Goal: Task Accomplishment & Management: Manage account settings

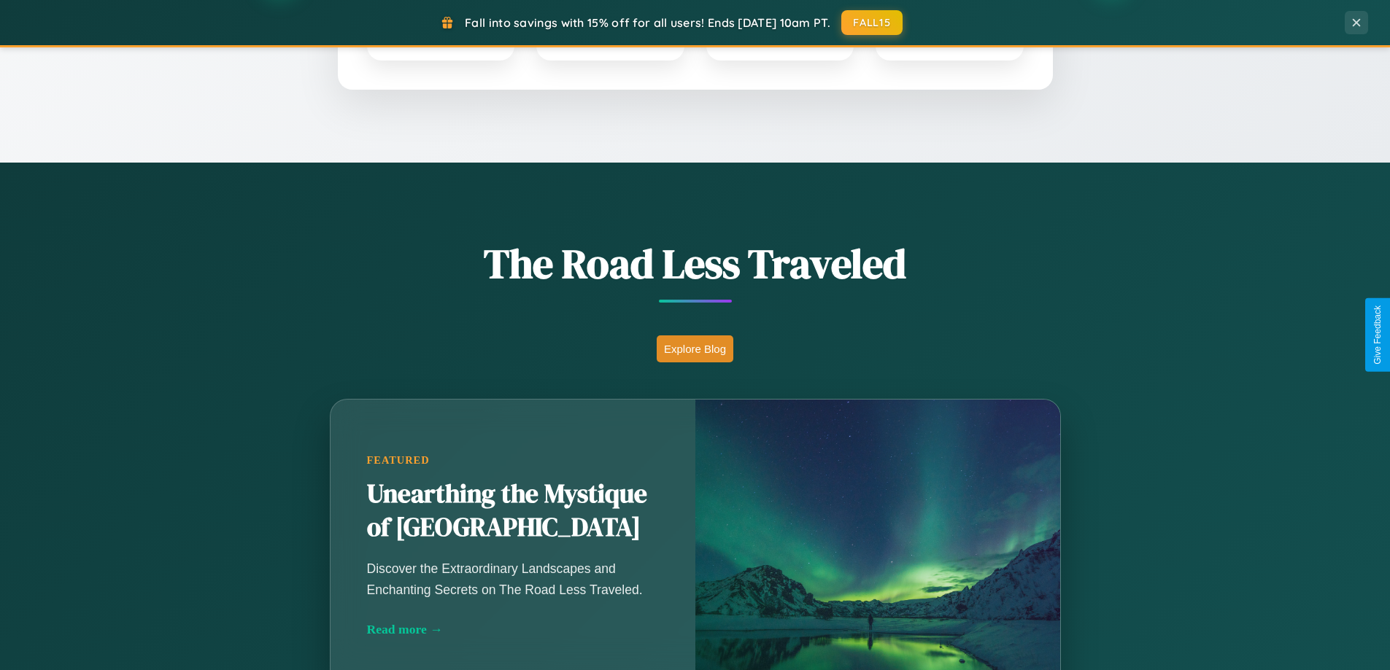
scroll to position [1004, 0]
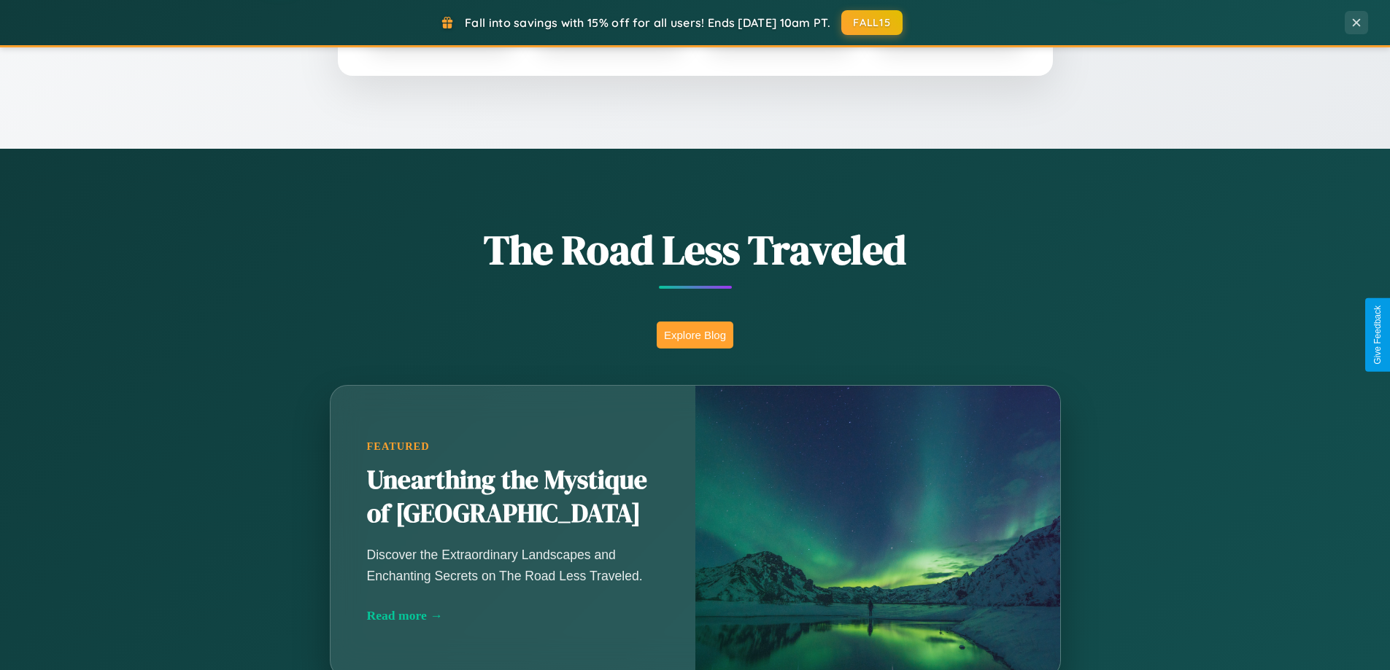
click at [694, 335] on button "Explore Blog" at bounding box center [694, 335] width 77 height 27
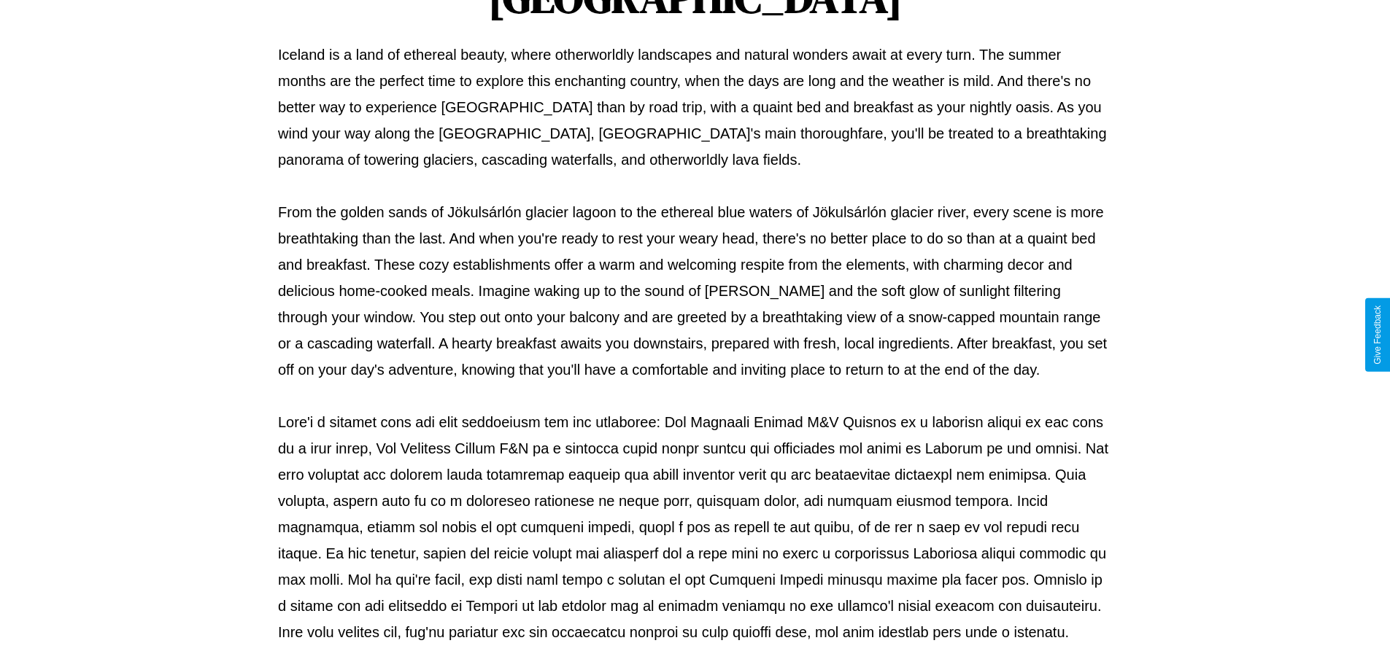
scroll to position [472, 0]
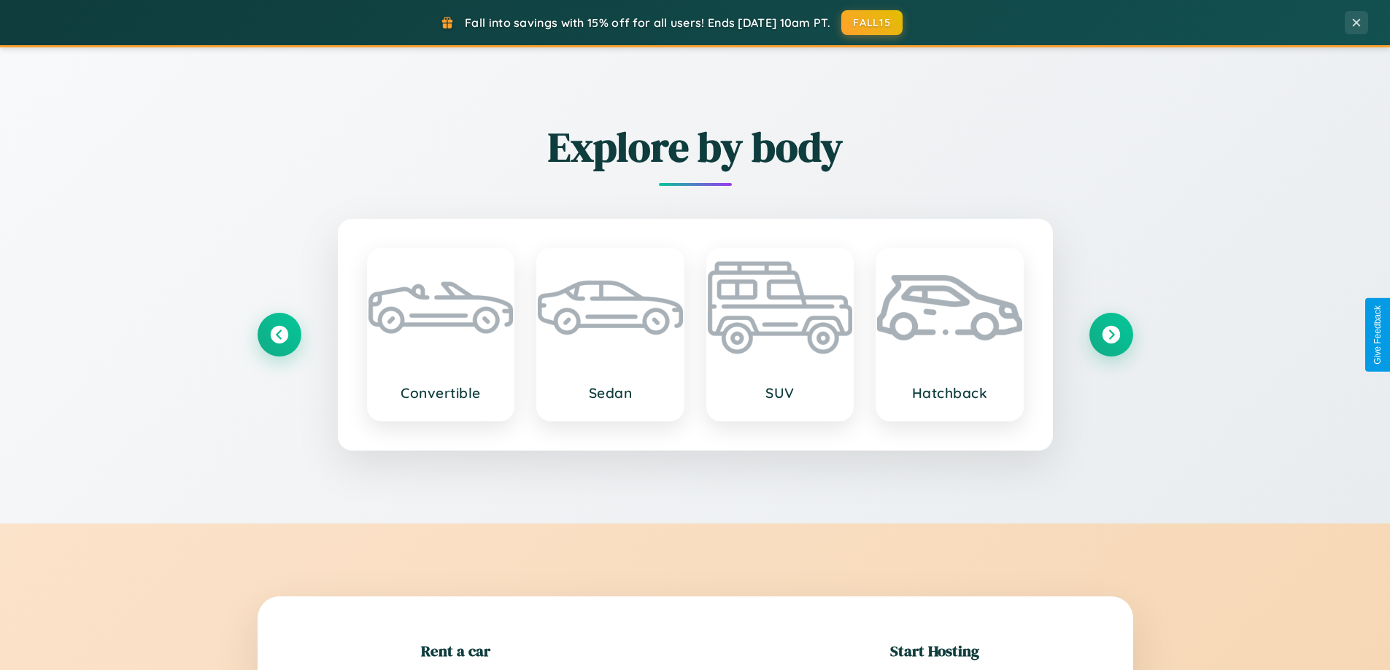
scroll to position [315, 0]
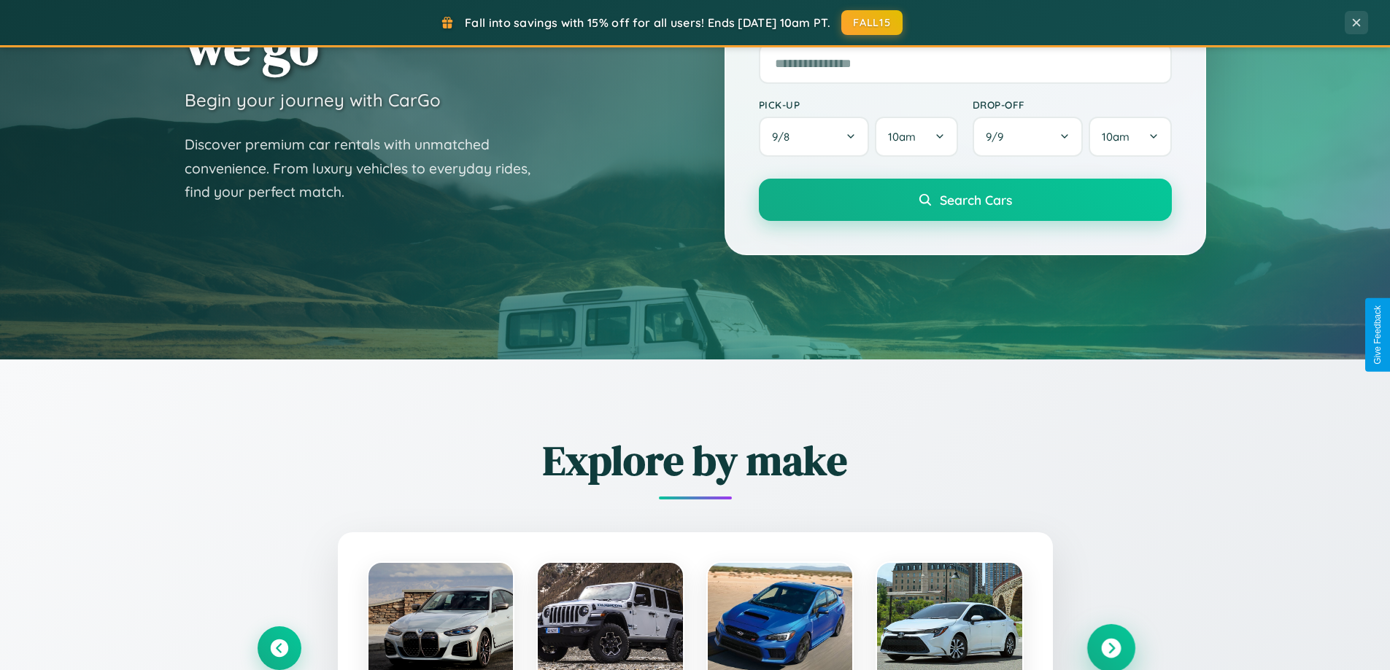
click at [1110, 648] on icon at bounding box center [1111, 649] width 20 height 20
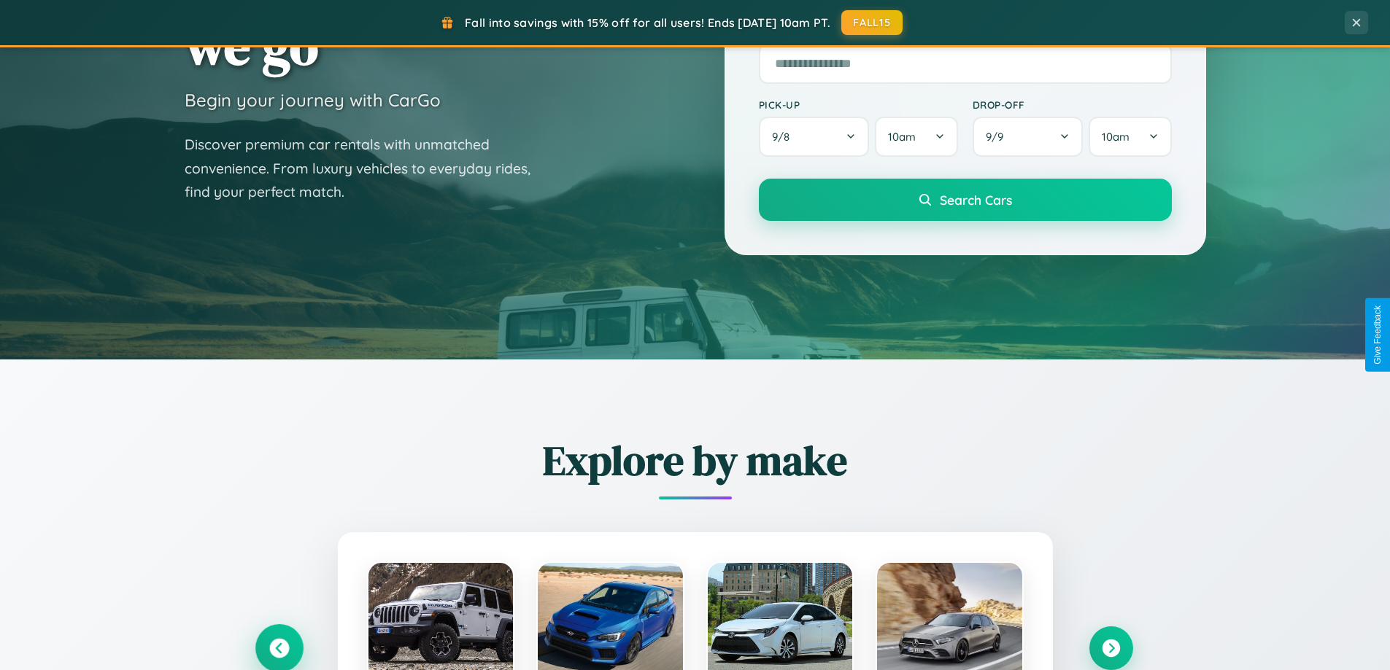
click at [279, 648] on icon at bounding box center [279, 649] width 20 height 20
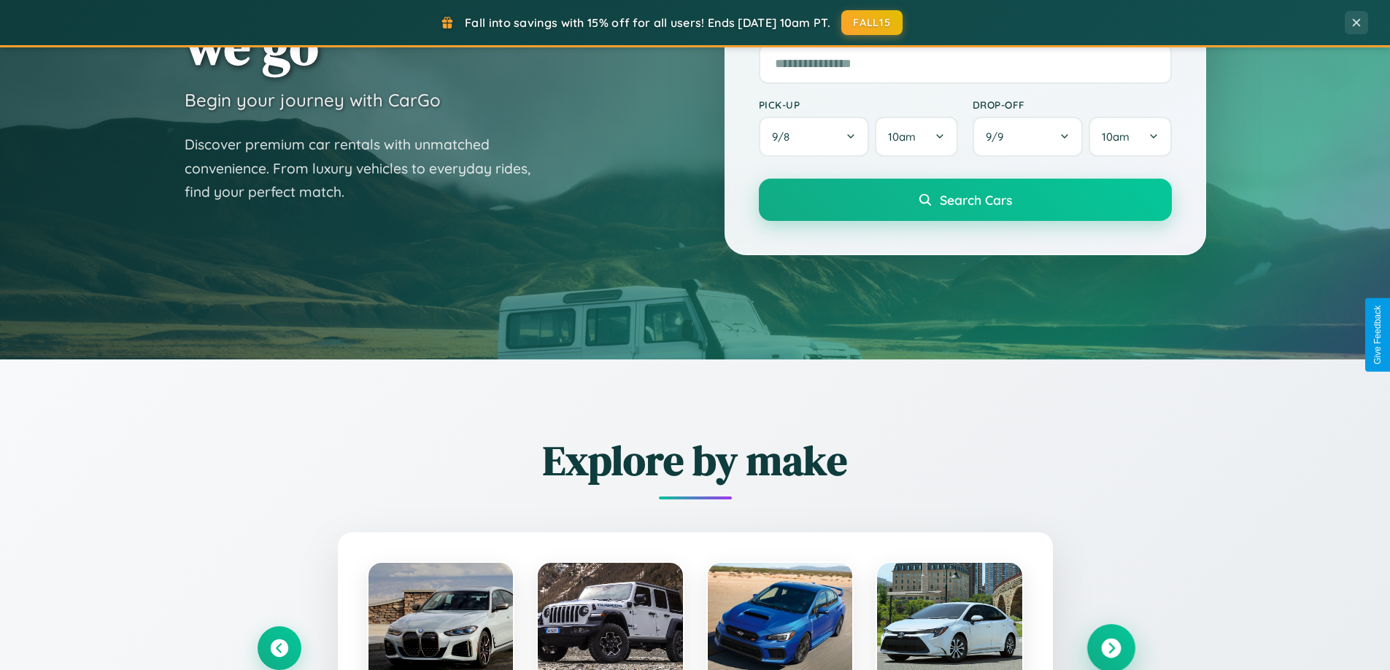
click at [1110, 648] on icon at bounding box center [1111, 649] width 20 height 20
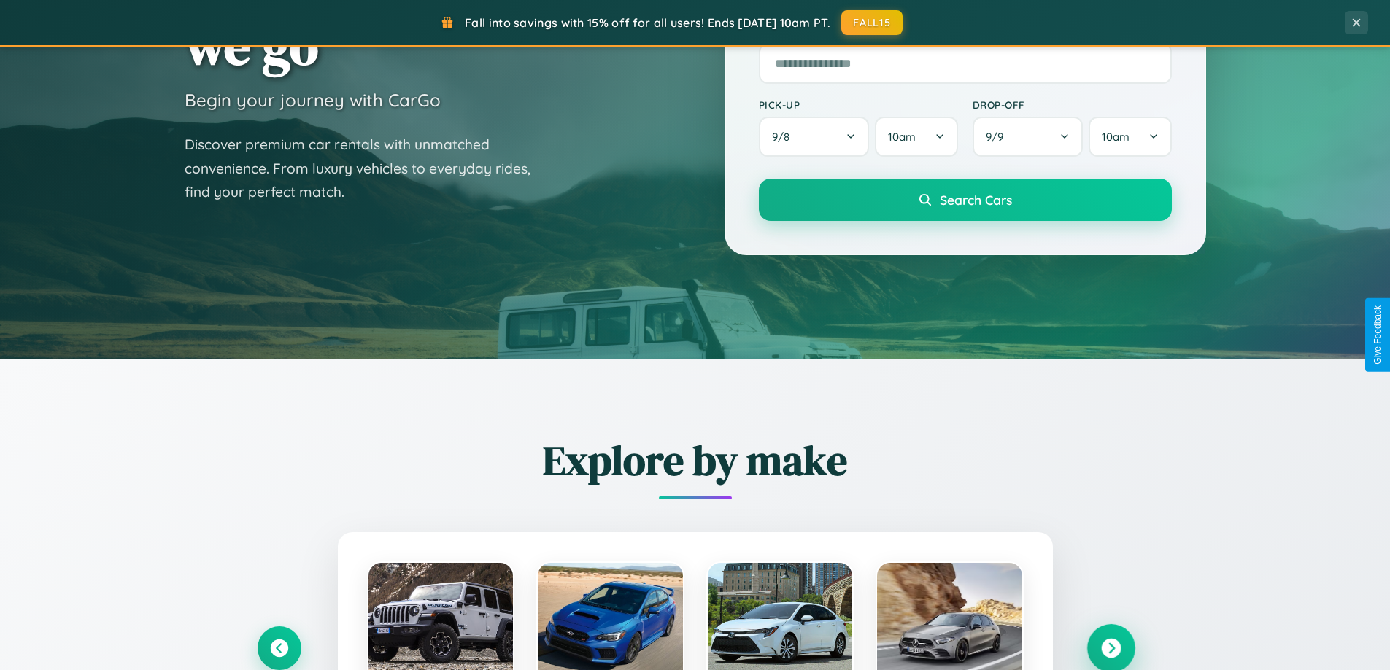
click at [1110, 647] on icon at bounding box center [1111, 649] width 20 height 20
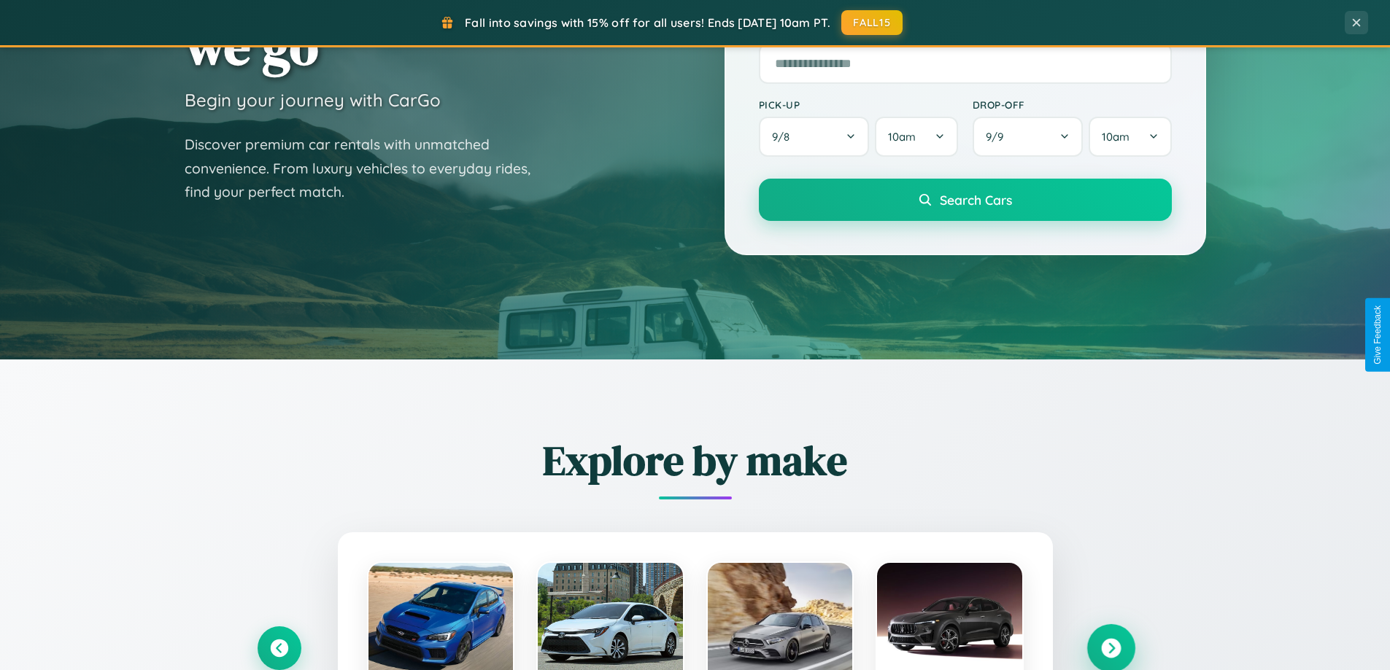
click at [1110, 647] on icon at bounding box center [1111, 649] width 20 height 20
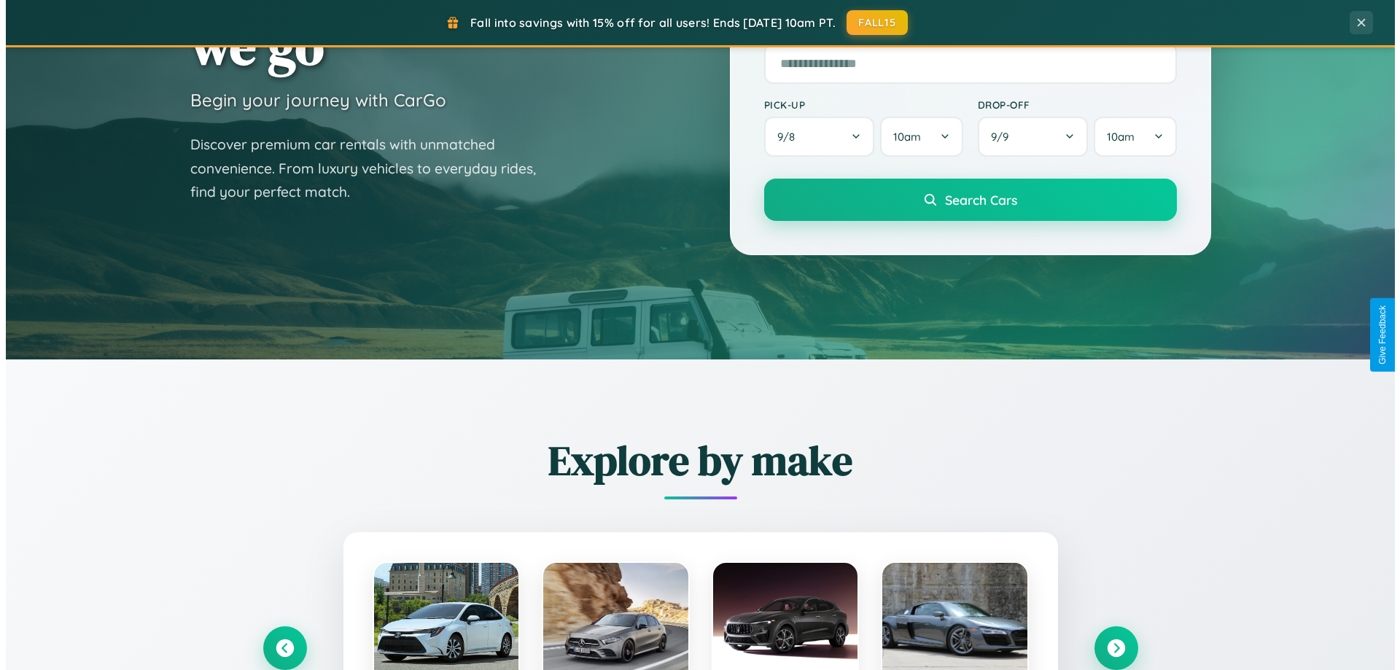
scroll to position [0, 0]
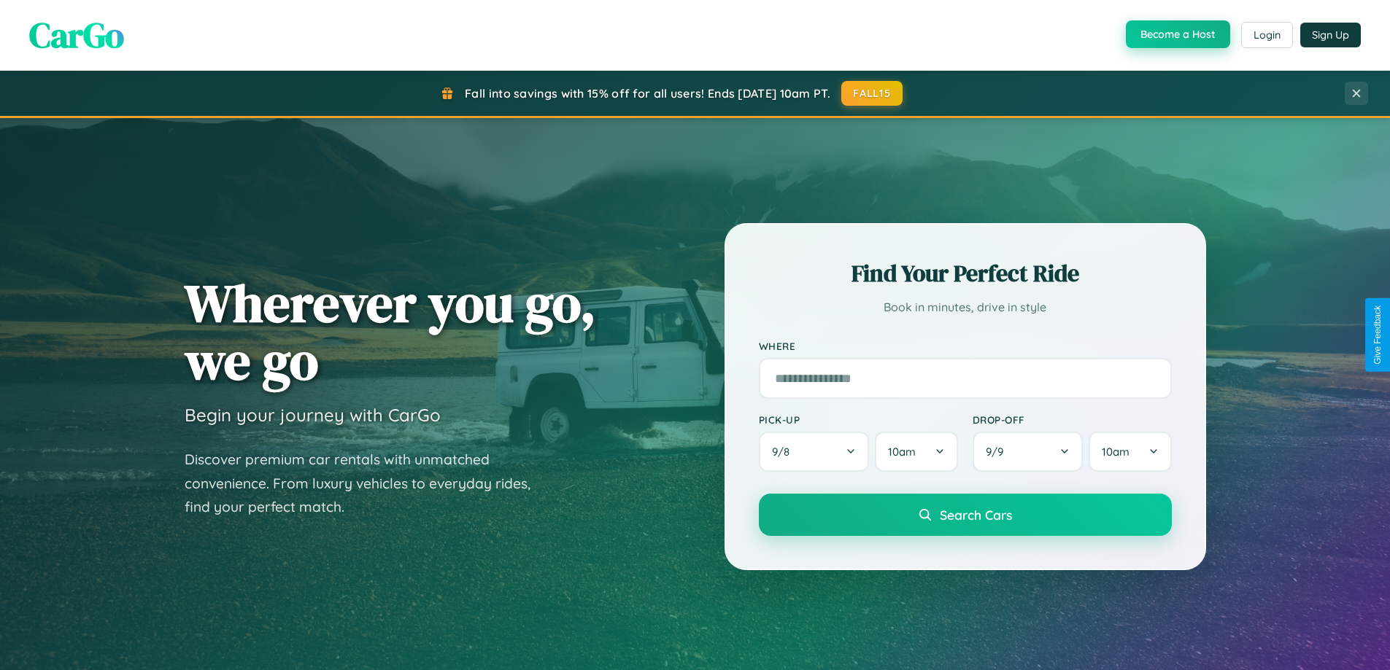
click at [1176, 35] on button "Become a Host" at bounding box center [1178, 34] width 104 height 28
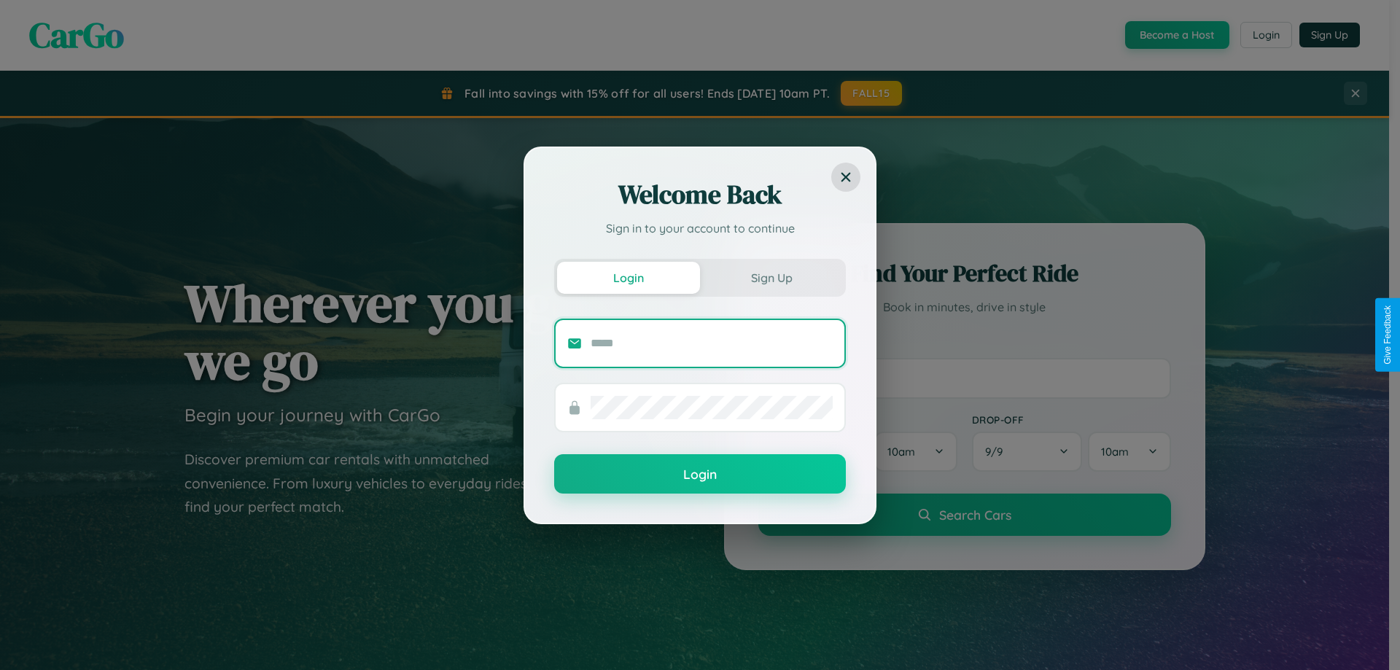
click at [712, 343] on input "text" at bounding box center [712, 343] width 242 height 23
type input "**********"
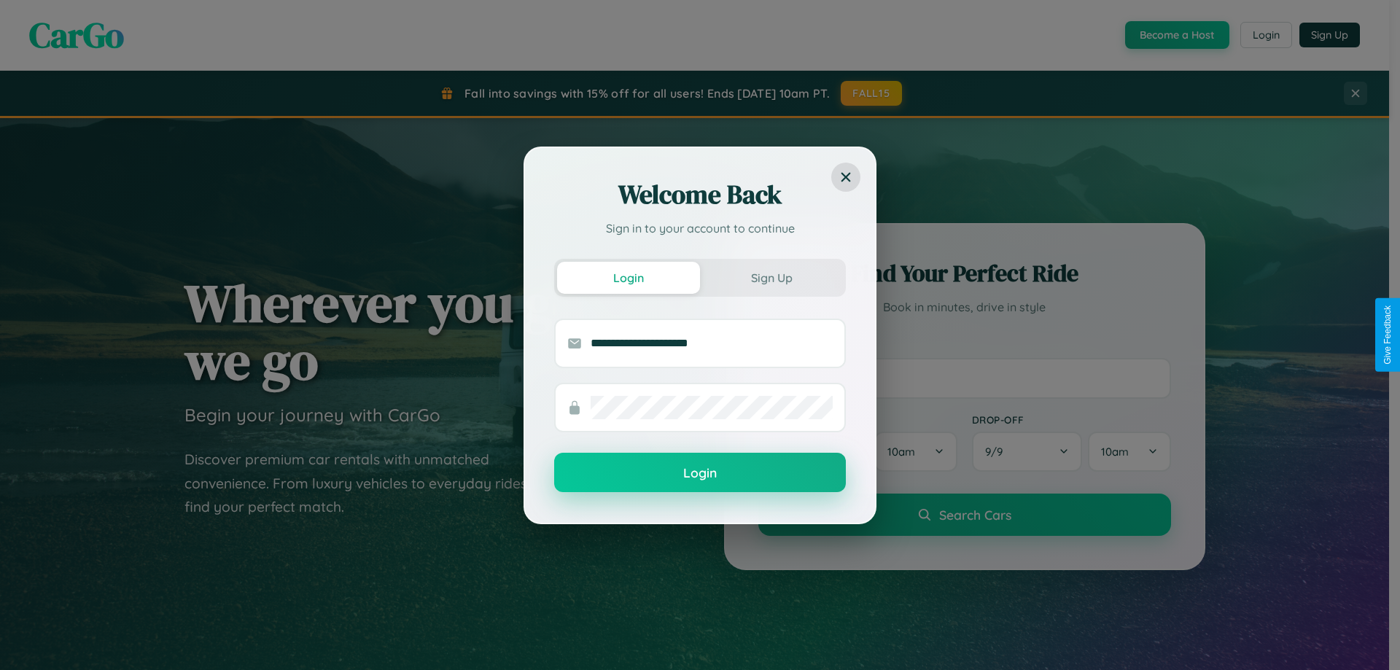
click at [700, 473] on button "Login" at bounding box center [700, 472] width 292 height 39
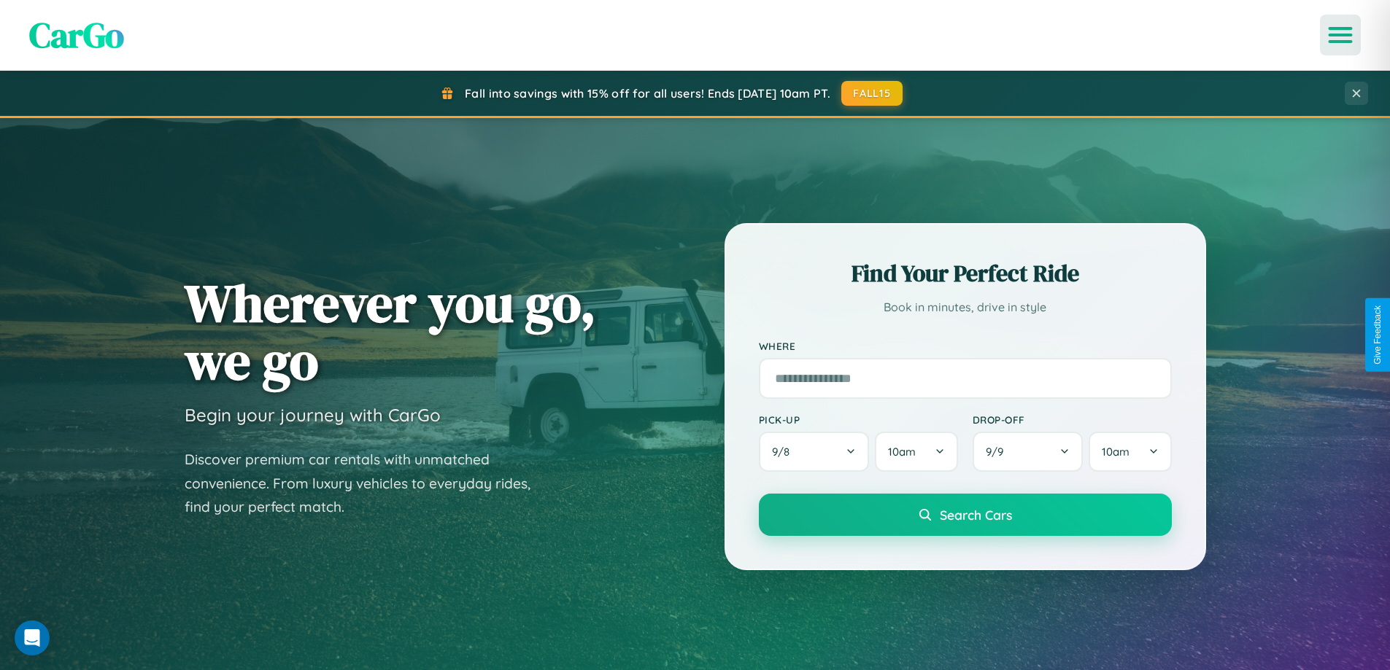
click at [1340, 35] on icon "Open menu" at bounding box center [1340, 34] width 21 height 13
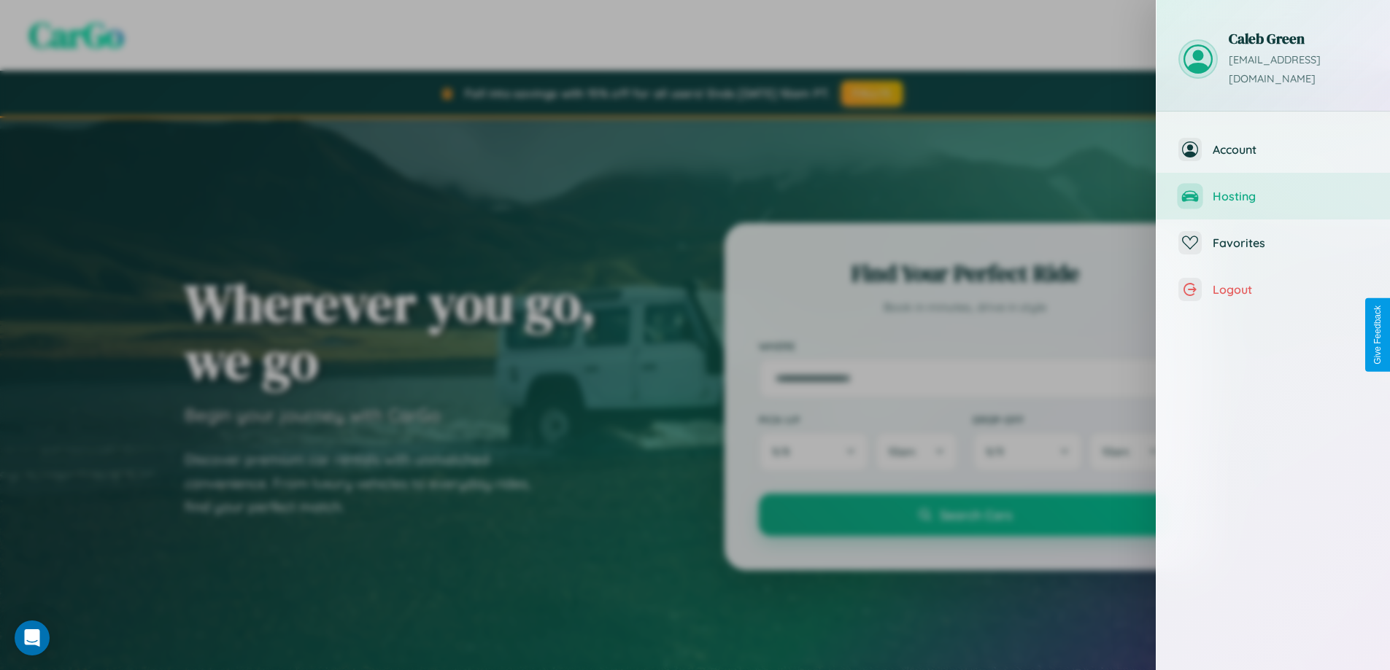
click at [1273, 189] on span "Hosting" at bounding box center [1289, 196] width 155 height 15
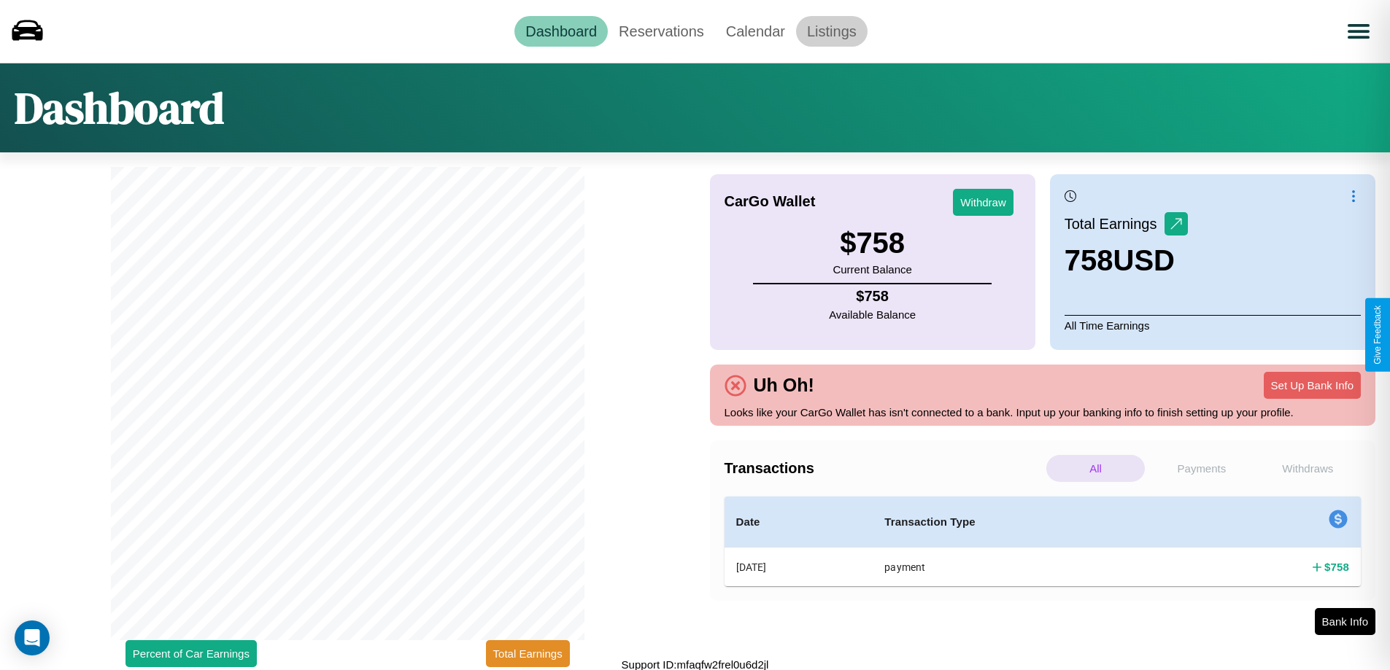
click at [831, 31] on link "Listings" at bounding box center [831, 31] width 71 height 31
